Goal: Navigation & Orientation: Find specific page/section

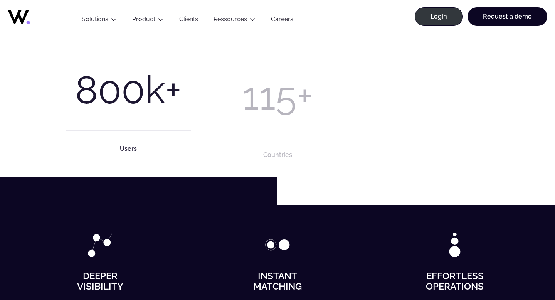
scroll to position [210, 0]
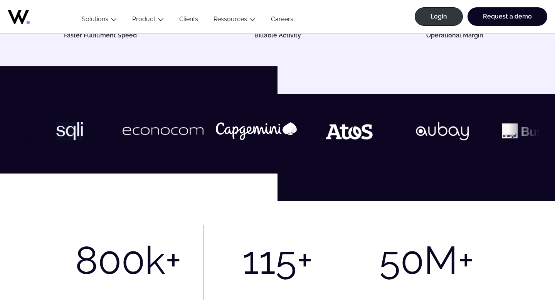
click at [185, 20] on link "Clients" at bounding box center [189, 20] width 34 height 10
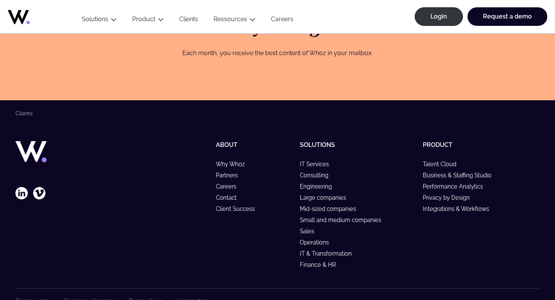
scroll to position [1213, 0]
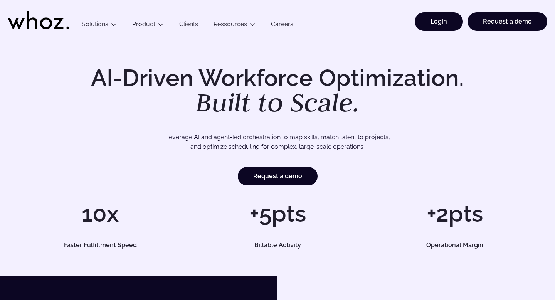
click at [432, 24] on link "Login" at bounding box center [439, 21] width 48 height 19
